Goal: Transaction & Acquisition: Register for event/course

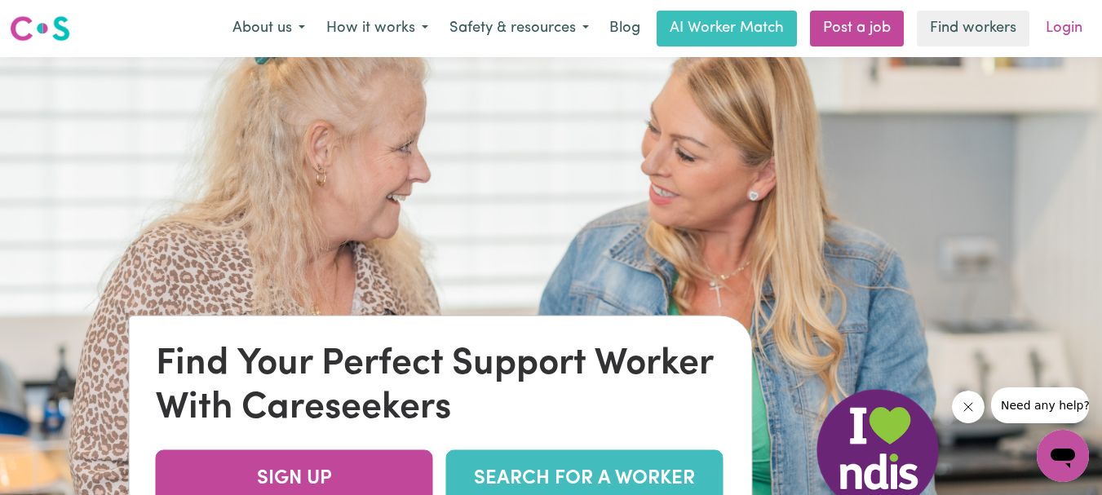
click at [1064, 24] on link "Login" at bounding box center [1064, 29] width 56 height 36
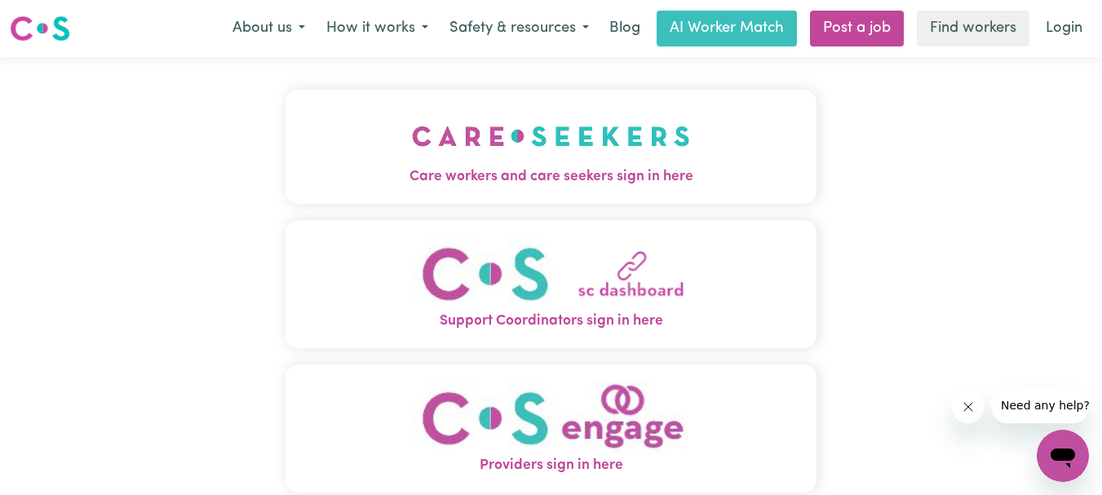
click at [690, 166] on span "Care workers and care seekers sign in here" at bounding box center [552, 176] width 532 height 21
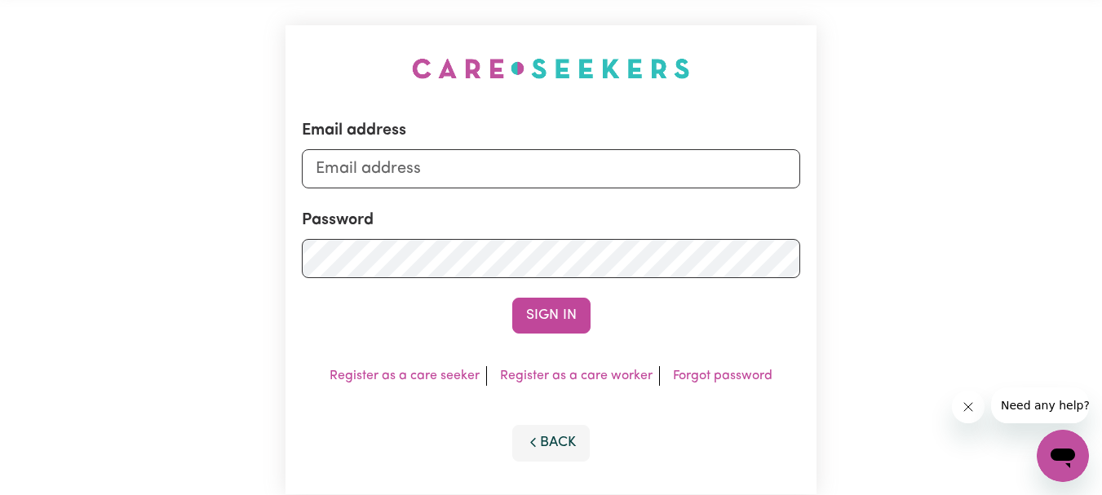
scroll to position [65, 0]
click at [585, 379] on link "Register as a care worker" at bounding box center [576, 375] width 153 height 13
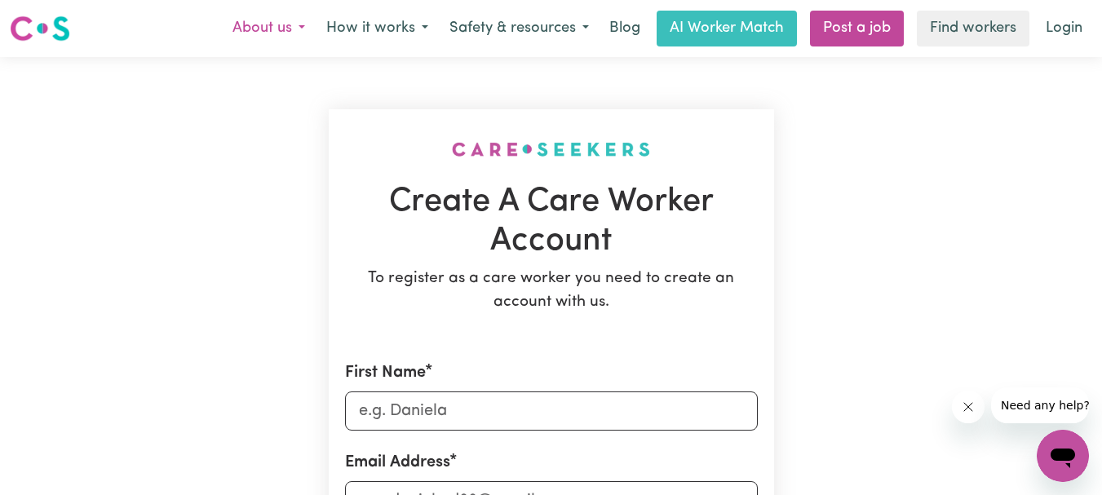
click at [292, 34] on button "About us" at bounding box center [269, 28] width 94 height 34
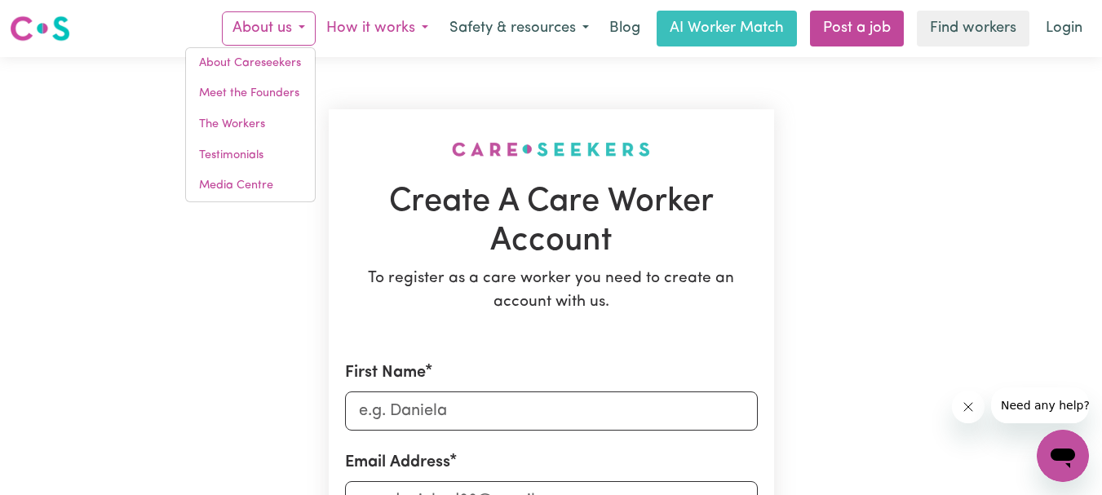
click at [420, 29] on button "How it works" at bounding box center [377, 28] width 123 height 34
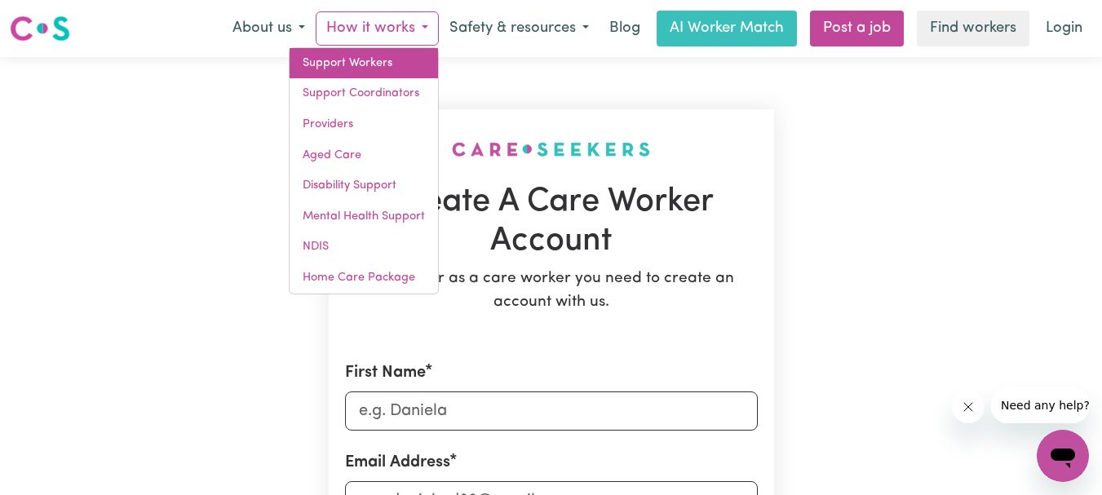
click at [388, 67] on link "Support Workers" at bounding box center [364, 63] width 148 height 31
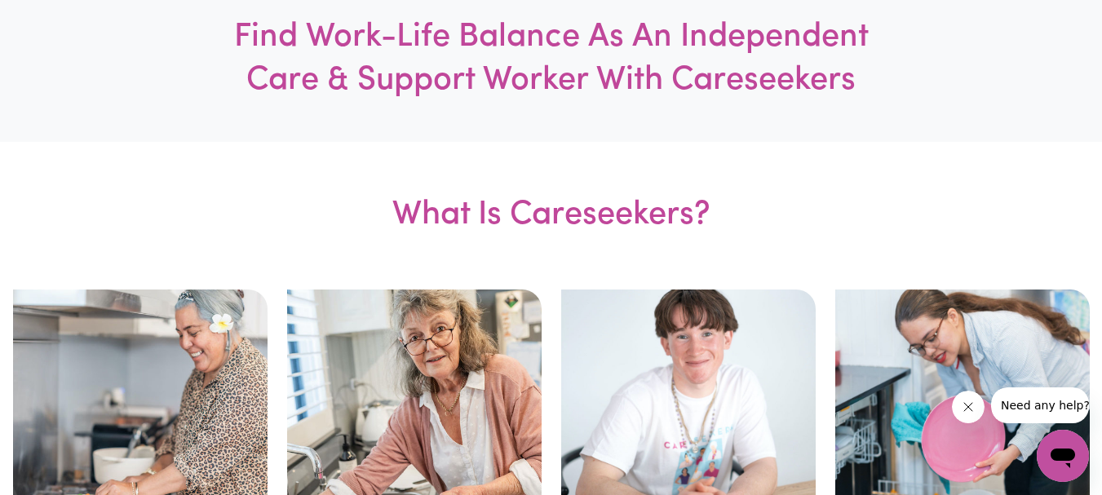
scroll to position [501, 0]
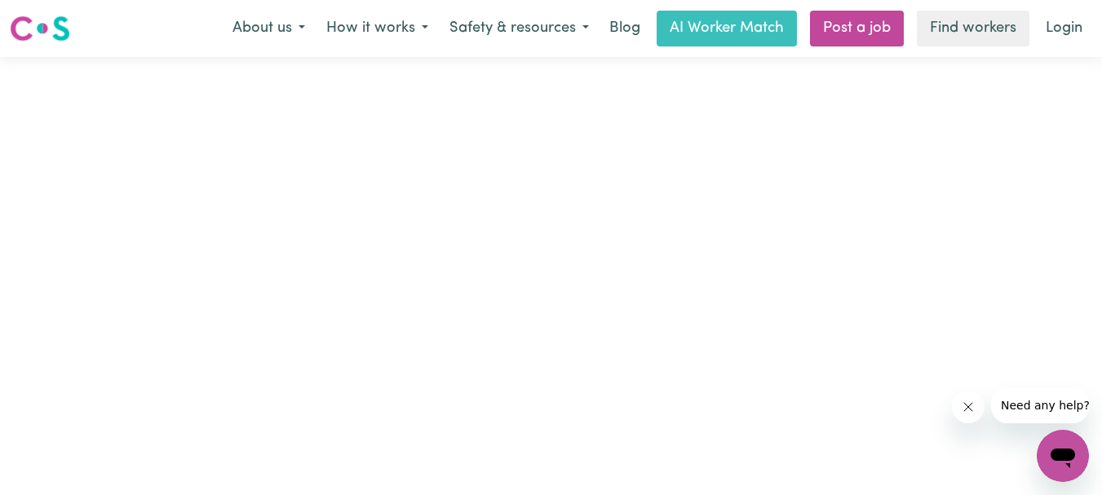
scroll to position [2, 0]
